Goal: Information Seeking & Learning: Check status

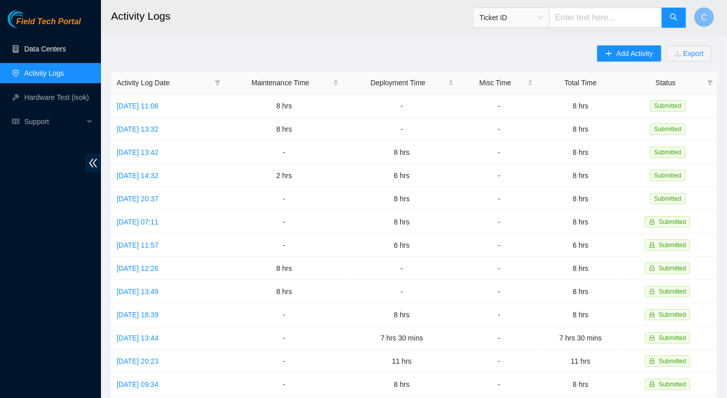
click at [35, 53] on link "Data Centers" at bounding box center [44, 49] width 41 height 8
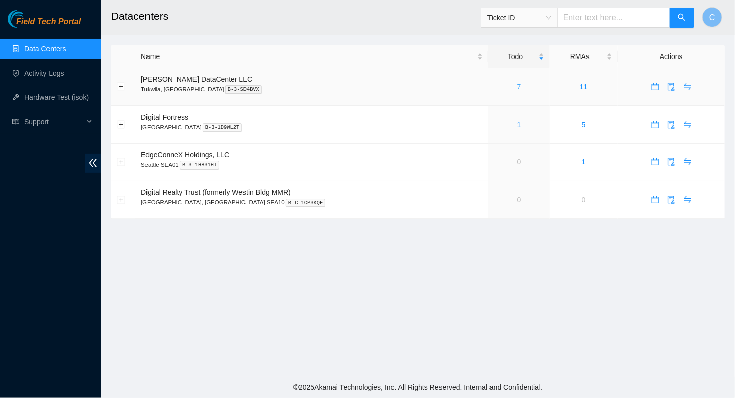
click at [517, 84] on link "7" at bounding box center [519, 87] width 4 height 8
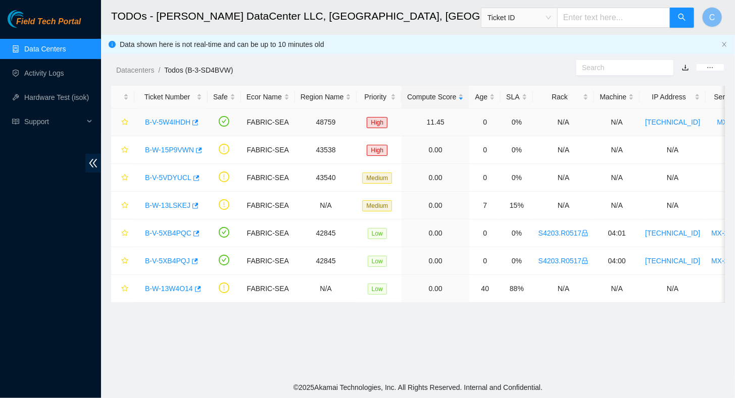
click at [164, 130] on td "B-V-5W4IHDH" at bounding box center [170, 123] width 73 height 28
click at [167, 125] on link "B-V-5W4IHDH" at bounding box center [167, 122] width 45 height 8
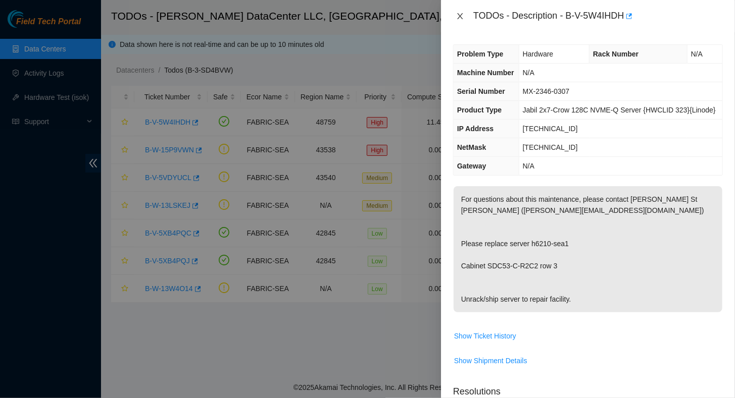
click at [460, 18] on icon "close" at bounding box center [460, 16] width 8 height 8
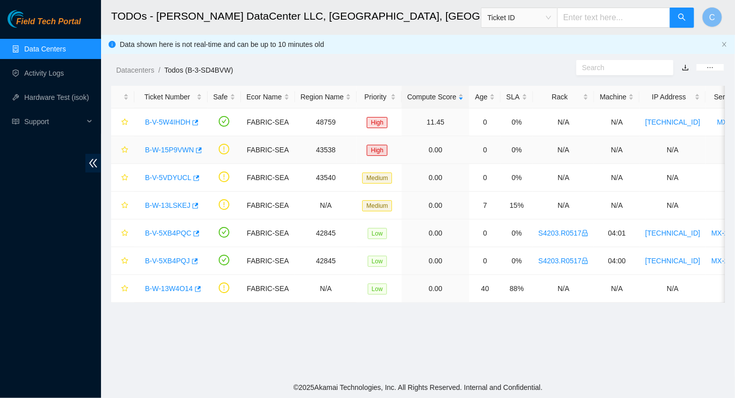
click at [170, 147] on link "B-W-15P9VWN" at bounding box center [169, 150] width 49 height 8
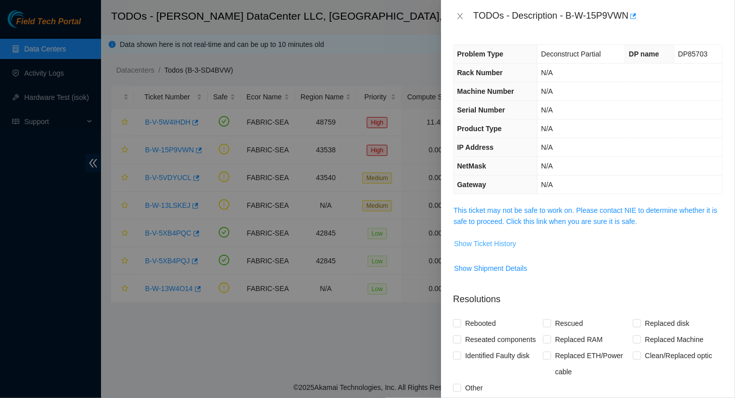
click at [499, 238] on span "Show Ticket History" at bounding box center [485, 243] width 62 height 11
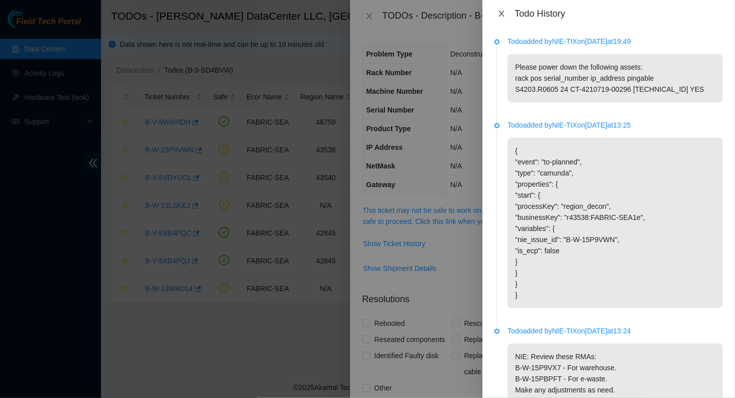
click at [502, 16] on icon "close" at bounding box center [501, 14] width 8 height 8
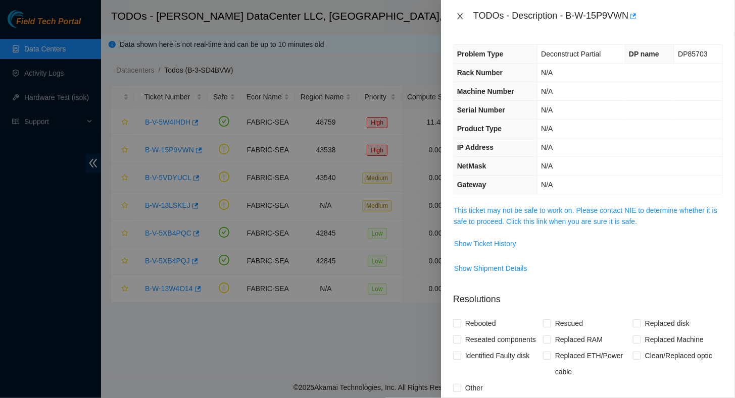
click at [459, 17] on icon "close" at bounding box center [460, 16] width 6 height 6
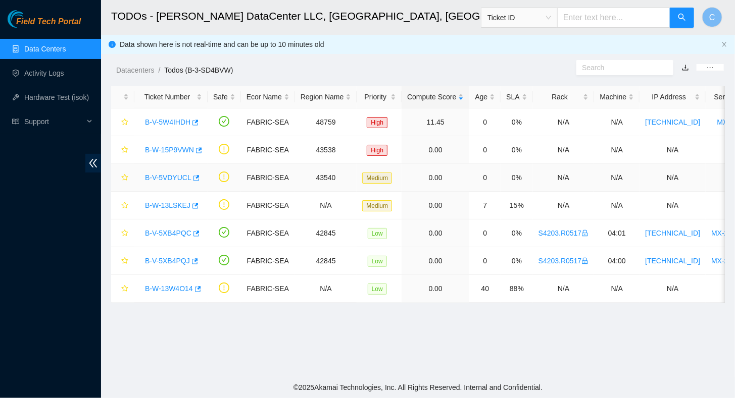
click at [161, 177] on link "B-V-5VDYUCL" at bounding box center [168, 178] width 46 height 8
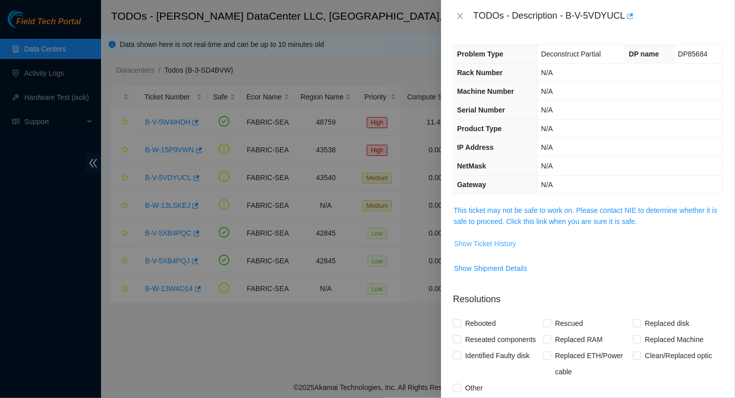
click at [472, 243] on span "Show Ticket History" at bounding box center [485, 243] width 62 height 11
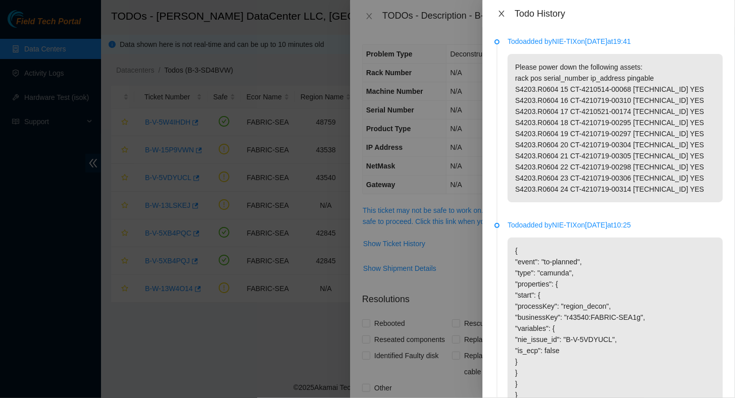
click at [501, 16] on icon "close" at bounding box center [501, 14] width 8 height 8
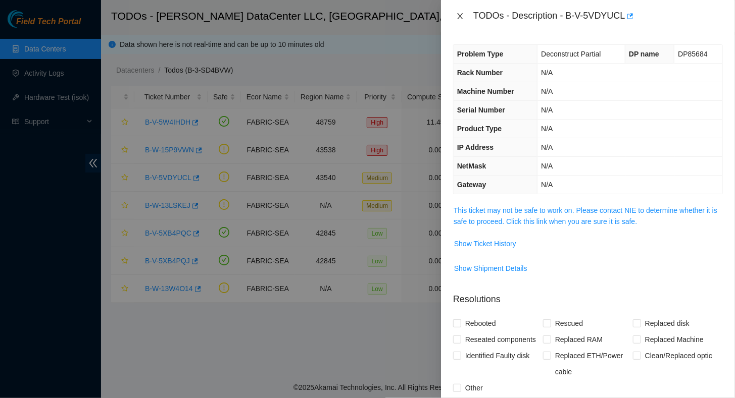
click at [458, 15] on icon "close" at bounding box center [460, 16] width 6 height 6
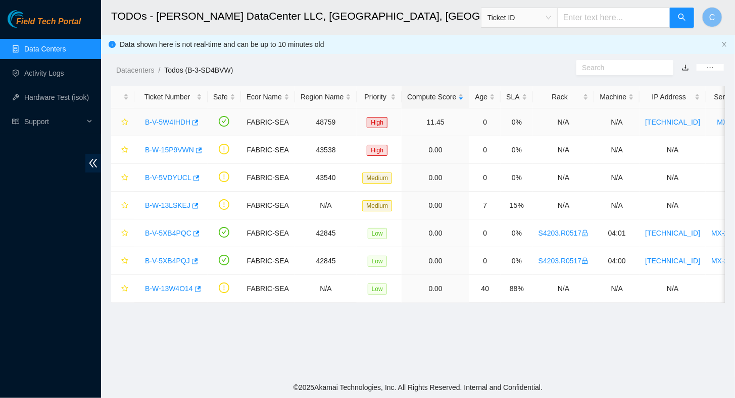
click at [164, 121] on link "B-V-5W4IHDH" at bounding box center [167, 122] width 45 height 8
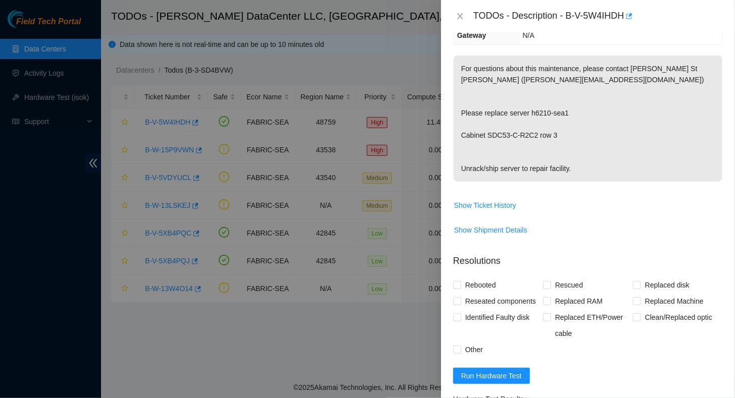
scroll to position [336, 0]
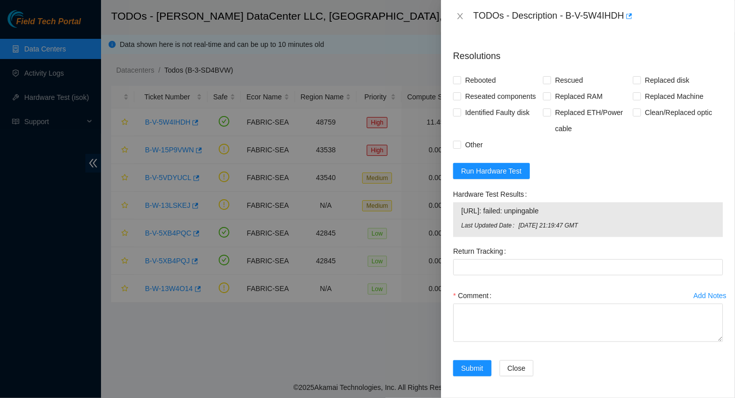
click at [696, 293] on div "Add Notes" at bounding box center [709, 295] width 33 height 7
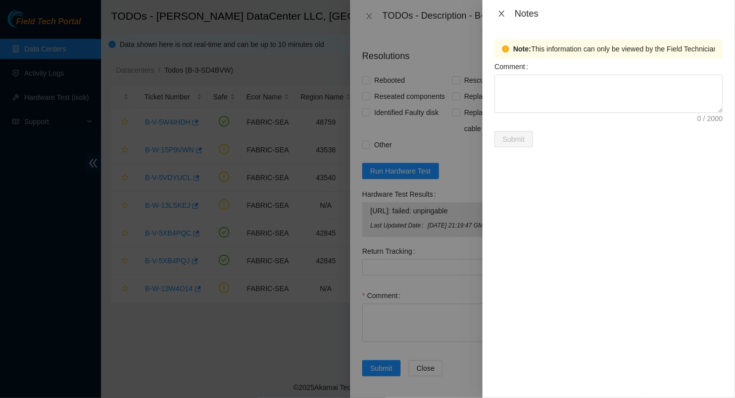
click at [501, 12] on icon "close" at bounding box center [501, 14] width 8 height 8
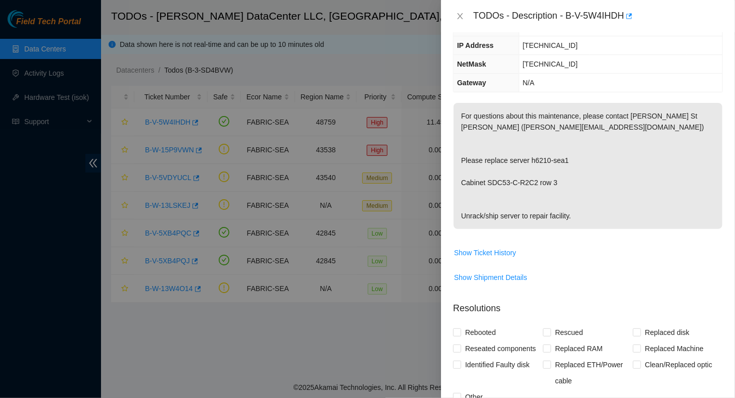
scroll to position [33, 0]
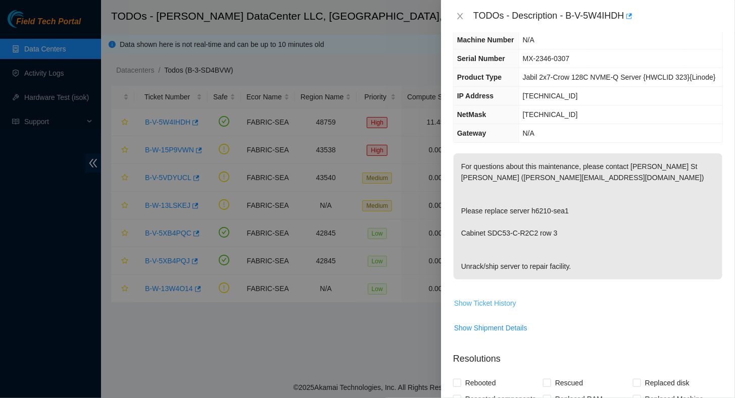
click at [488, 312] on td "Show Ticket History" at bounding box center [588, 307] width 270 height 25
drag, startPoint x: 485, startPoint y: 304, endPoint x: 478, endPoint y: 307, distance: 7.5
click at [478, 307] on button "Show Ticket History" at bounding box center [484, 303] width 63 height 16
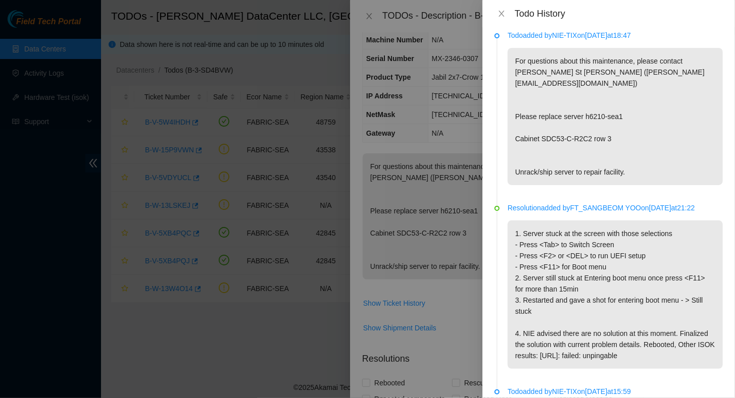
scroll to position [0, 0]
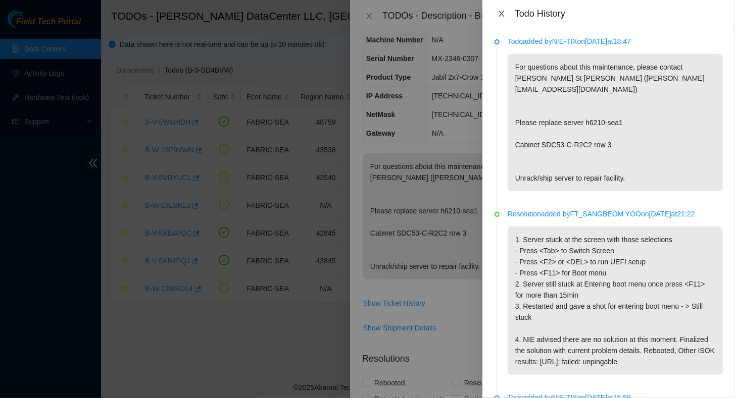
click at [503, 14] on icon "close" at bounding box center [501, 14] width 8 height 8
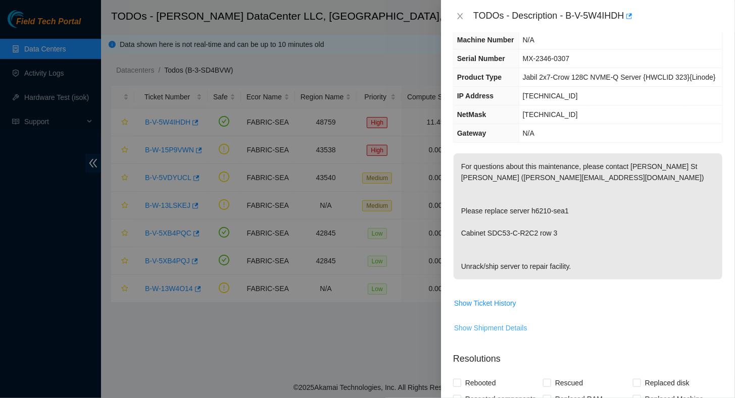
click at [496, 327] on span "Show Shipment Details" at bounding box center [490, 328] width 73 height 11
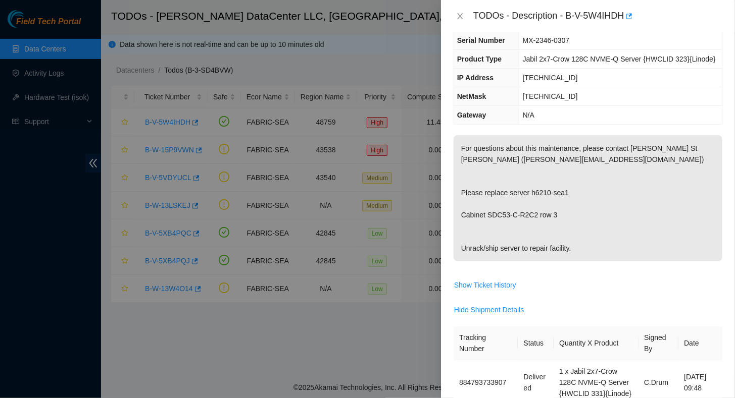
scroll to position [134, 0]
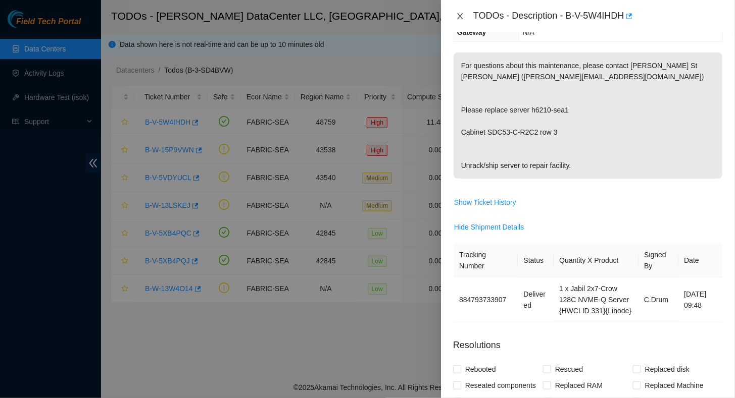
click at [457, 12] on icon "close" at bounding box center [460, 16] width 8 height 8
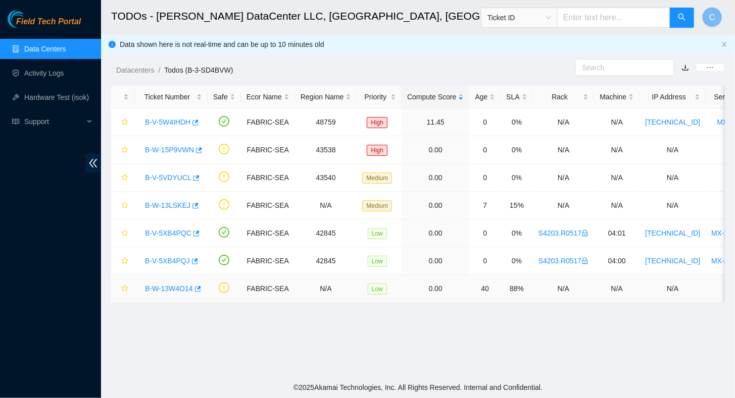
scroll to position [168, 0]
click at [164, 206] on link "B-W-13LSKEJ" at bounding box center [167, 205] width 45 height 8
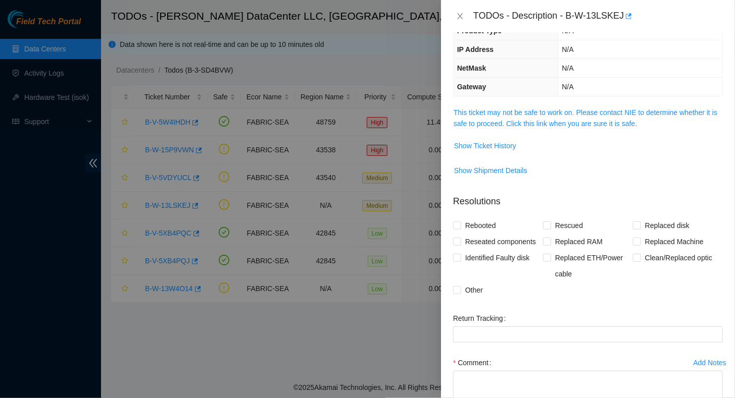
scroll to position [0, 0]
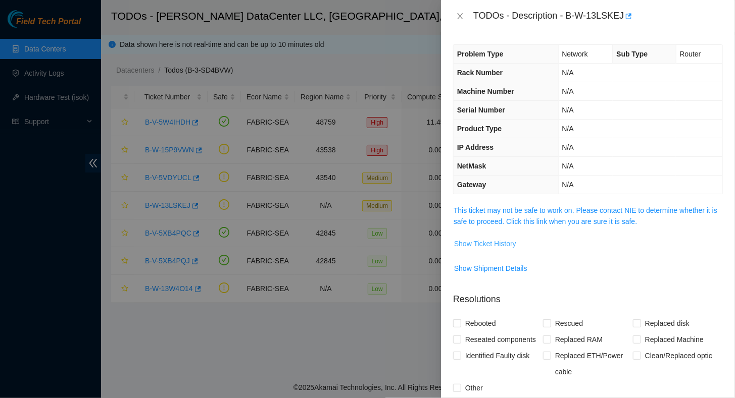
click at [489, 238] on span "Show Ticket History" at bounding box center [485, 243] width 62 height 11
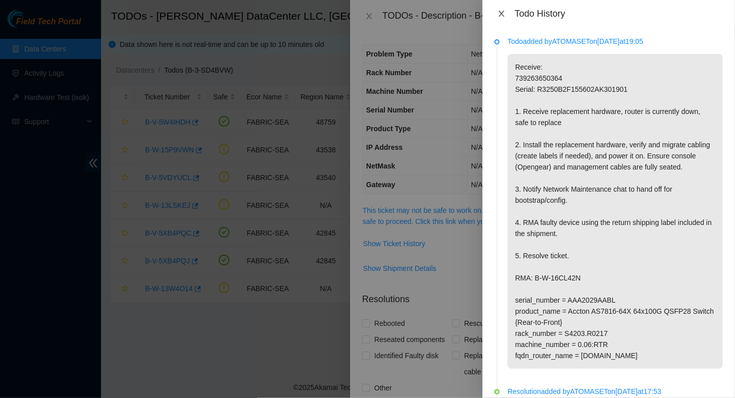
click at [504, 16] on icon "close" at bounding box center [501, 14] width 8 height 8
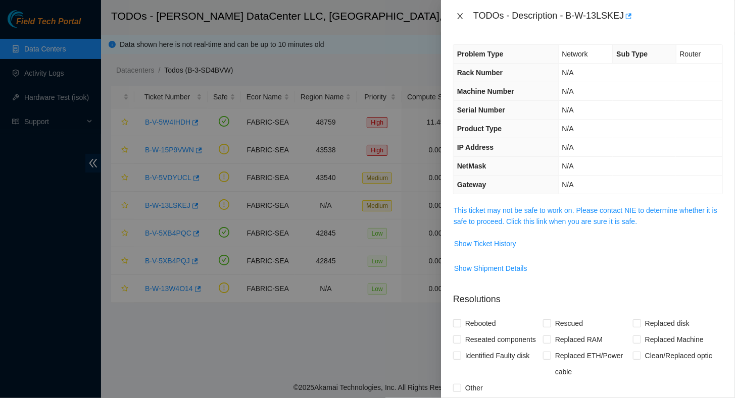
click at [460, 16] on icon "close" at bounding box center [460, 16] width 6 height 6
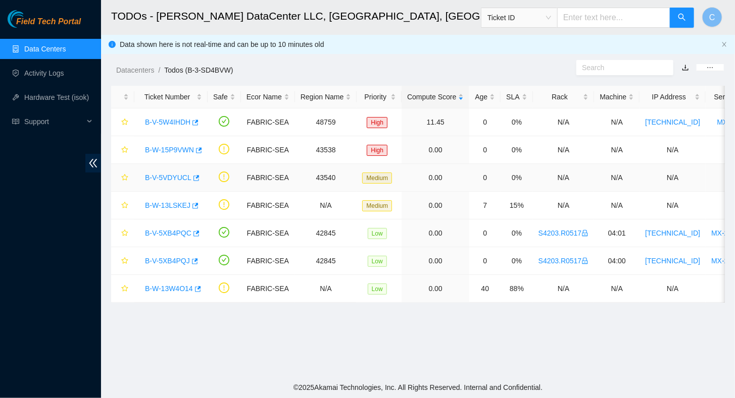
click at [167, 174] on link "B-V-5VDYUCL" at bounding box center [168, 178] width 46 height 8
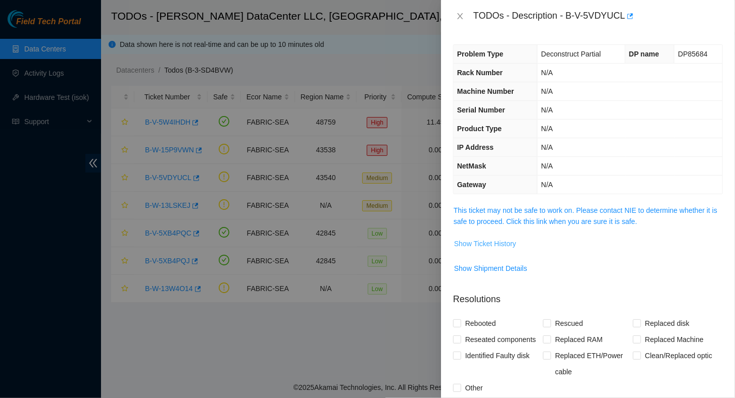
click at [493, 242] on span "Show Ticket History" at bounding box center [485, 243] width 62 height 11
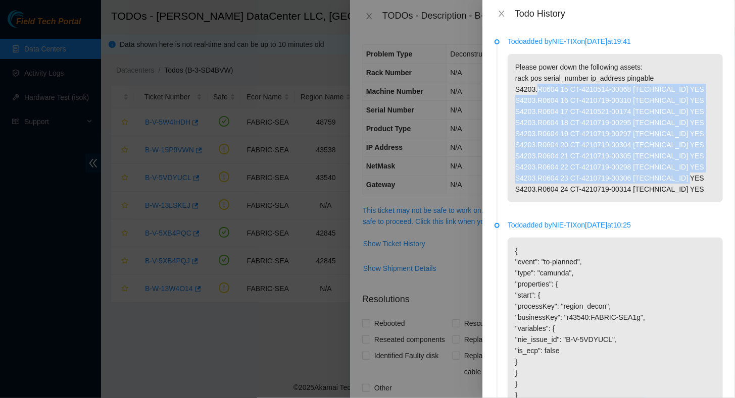
drag, startPoint x: 552, startPoint y: 199, endPoint x: 528, endPoint y: 95, distance: 106.7
click at [528, 95] on p "Please power down the following assets: rack pos serial_number ip_address pinga…" at bounding box center [614, 128] width 215 height 148
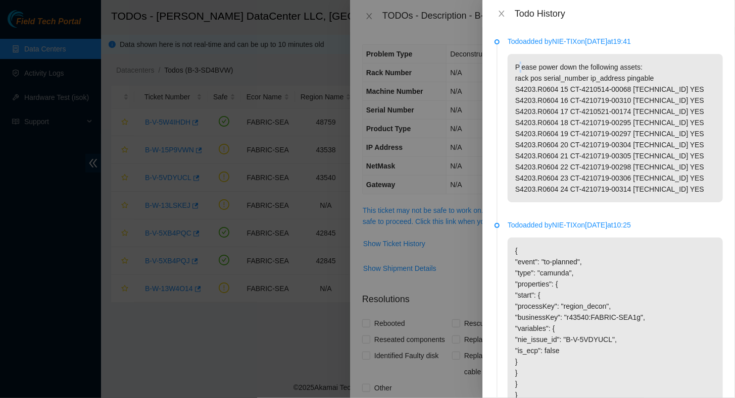
drag, startPoint x: 528, startPoint y: 95, endPoint x: 511, endPoint y: 64, distance: 35.7
click at [511, 64] on p "Please power down the following assets: rack pos serial_number ip_address pinga…" at bounding box center [614, 128] width 215 height 148
click at [562, 76] on p "Please power down the following assets: rack pos serial_number ip_address pinga…" at bounding box center [614, 128] width 215 height 148
click at [558, 130] on p "Please power down the following assets: rack pos serial_number ip_address pinga…" at bounding box center [614, 128] width 215 height 148
click at [505, 17] on icon "close" at bounding box center [501, 14] width 8 height 8
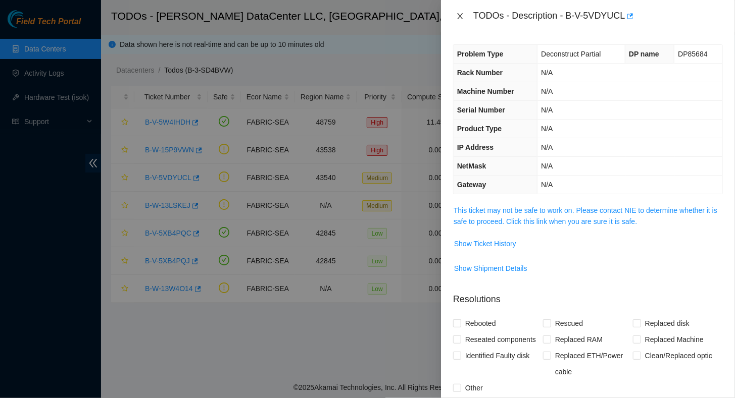
drag, startPoint x: 461, startPoint y: 13, endPoint x: 463, endPoint y: 28, distance: 14.7
click at [463, 28] on div "TODOs - Description - B-V-5VDYUCL" at bounding box center [588, 16] width 294 height 32
drag, startPoint x: 358, startPoint y: 58, endPoint x: 399, endPoint y: 26, distance: 51.9
click at [387, 40] on div at bounding box center [367, 199] width 735 height 398
click at [458, 13] on icon "close" at bounding box center [460, 16] width 8 height 8
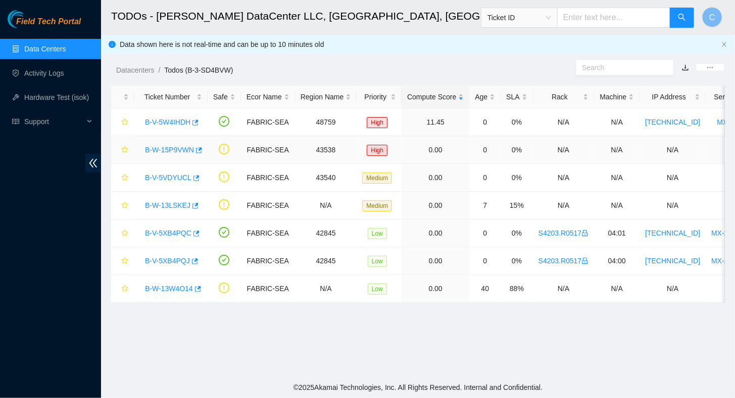
click at [169, 149] on link "B-W-15P9VWN" at bounding box center [169, 150] width 49 height 8
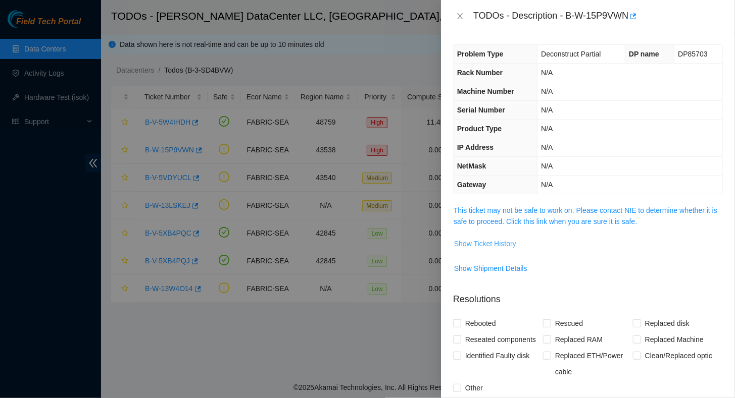
click at [473, 243] on span "Show Ticket History" at bounding box center [485, 243] width 62 height 11
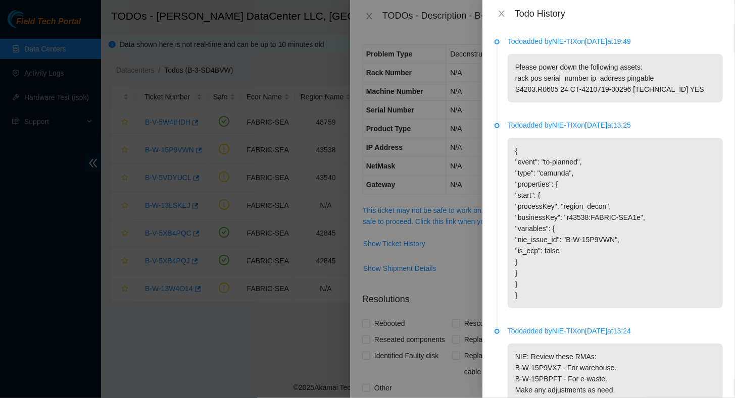
click at [502, 20] on div "Todo History" at bounding box center [608, 13] width 252 height 27
click at [501, 16] on icon "close" at bounding box center [501, 14] width 8 height 8
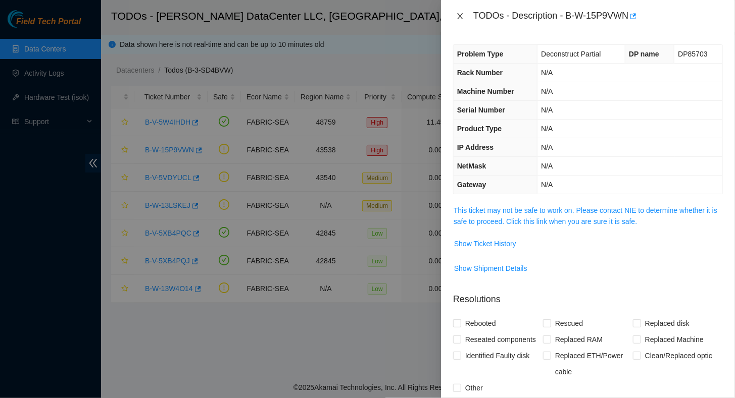
click at [463, 13] on icon "close" at bounding box center [460, 16] width 8 height 8
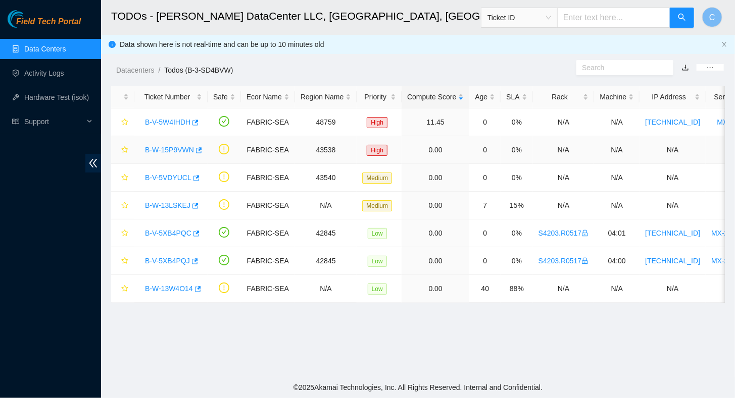
click at [158, 149] on link "B-W-15P9VWN" at bounding box center [169, 150] width 49 height 8
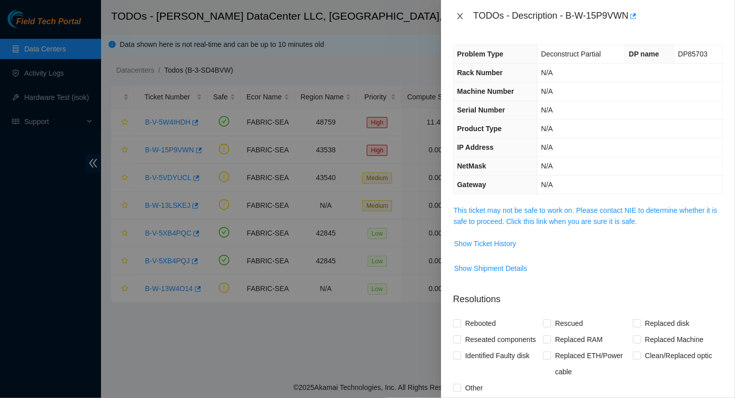
drag, startPoint x: 456, startPoint y: 16, endPoint x: 433, endPoint y: 31, distance: 27.7
click at [456, 16] on icon "close" at bounding box center [460, 16] width 8 height 8
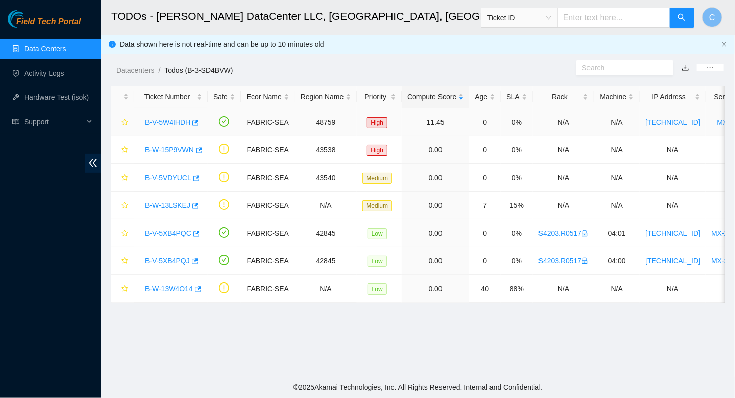
click at [160, 121] on link "B-V-5W4IHDH" at bounding box center [167, 122] width 45 height 8
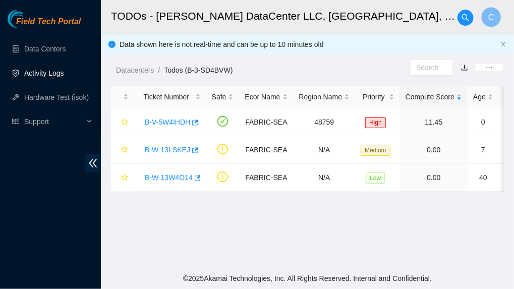
click at [41, 74] on link "Activity Logs" at bounding box center [44, 73] width 40 height 8
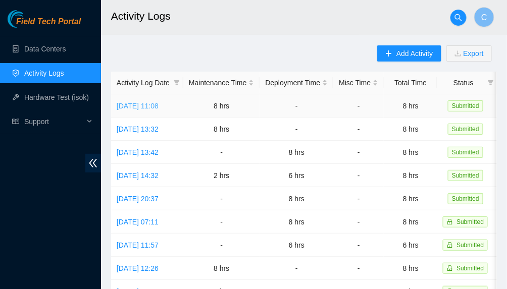
click at [134, 108] on link "[DATE] 11:08" at bounding box center [138, 106] width 42 height 8
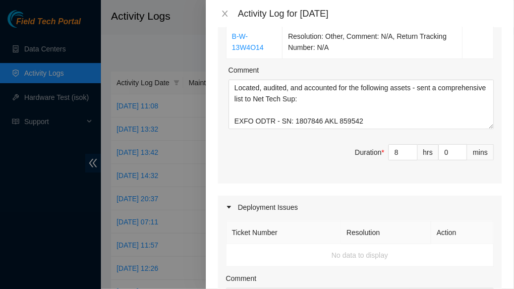
scroll to position [252, 0]
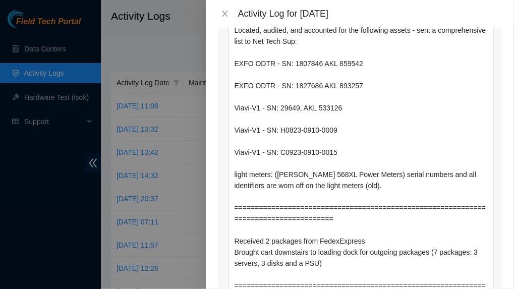
drag, startPoint x: 485, startPoint y: 68, endPoint x: 457, endPoint y: 420, distance: 353.0
click at [457, 289] on html "Field Tech Portal Data Centers Activity Logs Hardware Test (isok) Support Activ…" at bounding box center [257, 144] width 514 height 289
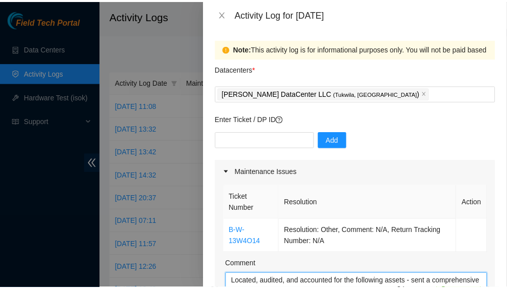
scroll to position [0, 0]
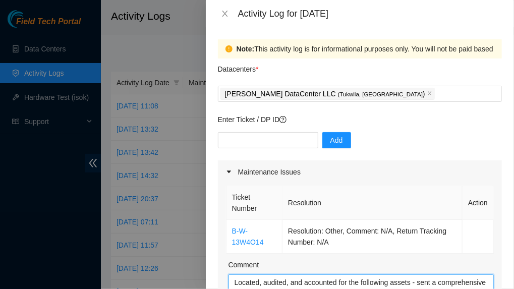
drag, startPoint x: 428, startPoint y: 93, endPoint x: 202, endPoint y: 111, distance: 226.9
click at [202, 111] on div "Activity Log for 02-10-2025 Note: This activity log is for informational purpos…" at bounding box center [257, 144] width 514 height 289
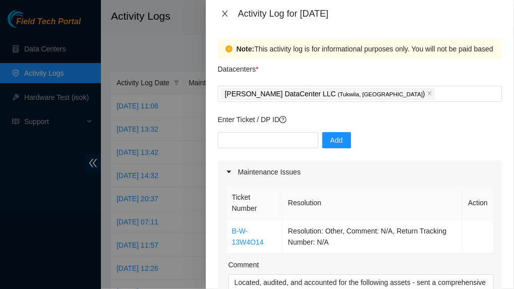
click at [224, 15] on icon "close" at bounding box center [225, 14] width 8 height 8
